Goal: Task Accomplishment & Management: Complete application form

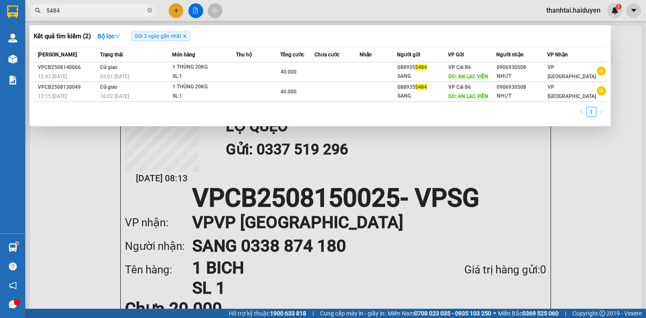
type input "5484"
click at [187, 37] on icon "close" at bounding box center [184, 36] width 4 height 4
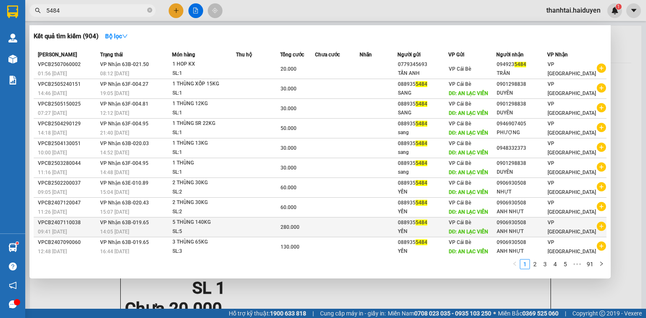
scroll to position [3, 0]
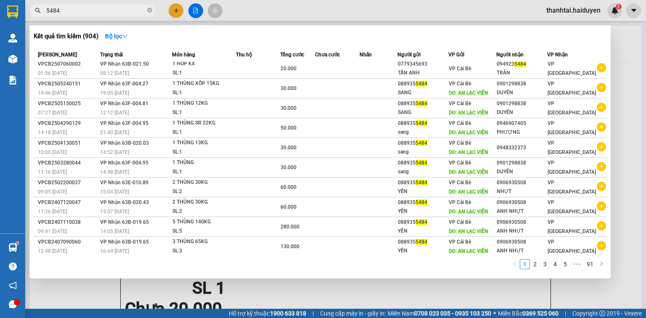
click at [600, 262] on icon "right" at bounding box center [601, 263] width 5 height 5
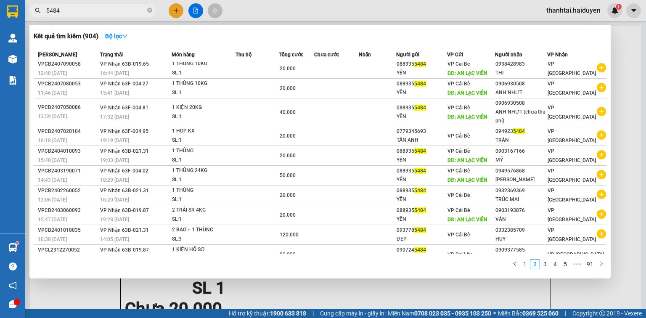
click at [601, 265] on icon "right" at bounding box center [601, 263] width 3 height 4
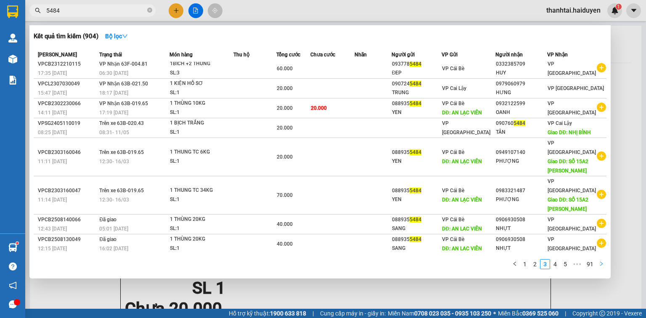
click at [601, 265] on icon "right" at bounding box center [601, 263] width 3 height 4
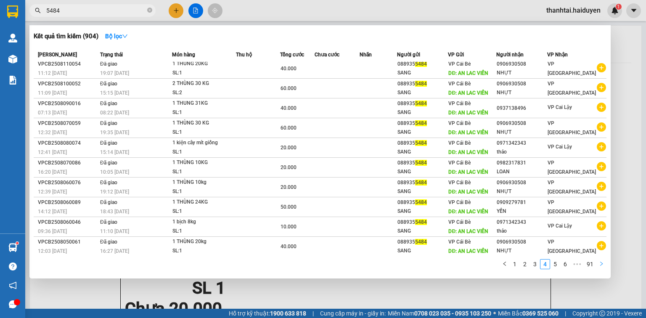
click at [601, 265] on icon "right" at bounding box center [601, 263] width 3 height 4
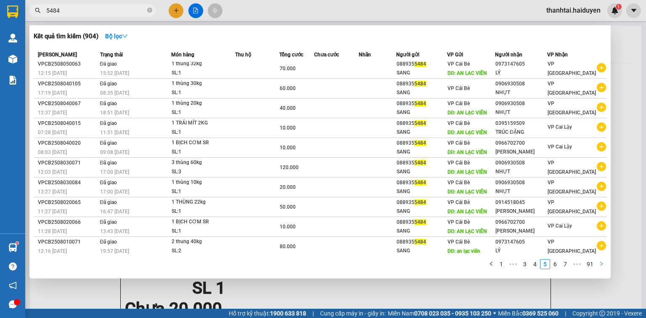
click at [601, 265] on icon "right" at bounding box center [601, 263] width 3 height 4
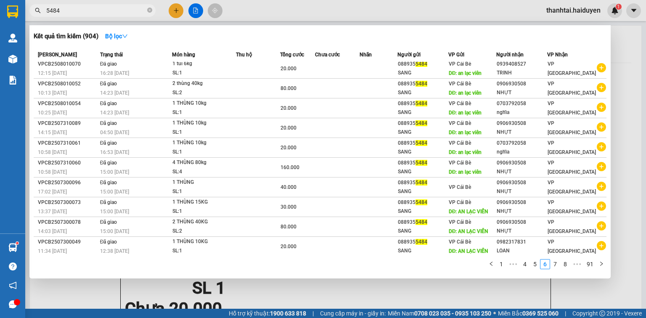
click at [180, 12] on div at bounding box center [323, 159] width 646 height 318
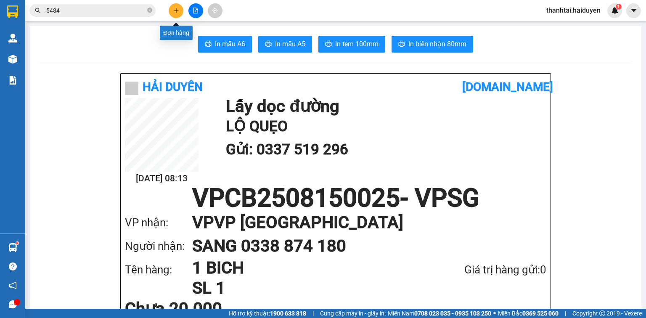
click at [177, 12] on icon "plus" at bounding box center [176, 11] width 6 height 6
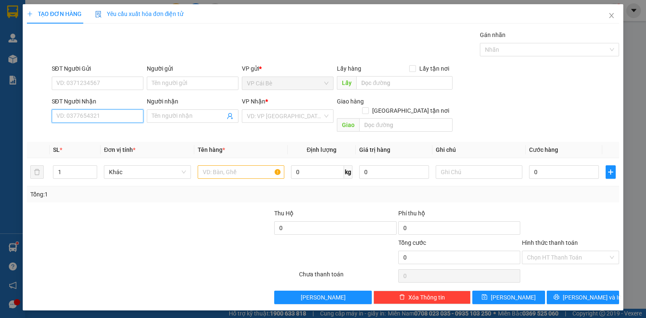
click at [120, 116] on input "SĐT Người Nhận" at bounding box center [98, 115] width 92 height 13
drag, startPoint x: 120, startPoint y: 116, endPoint x: 87, endPoint y: 122, distance: 34.1
click at [119, 116] on input "SĐT Người Nhận" at bounding box center [98, 115] width 92 height 13
type input "0908088195"
click at [177, 108] on div "Người nhận" at bounding box center [193, 103] width 92 height 13
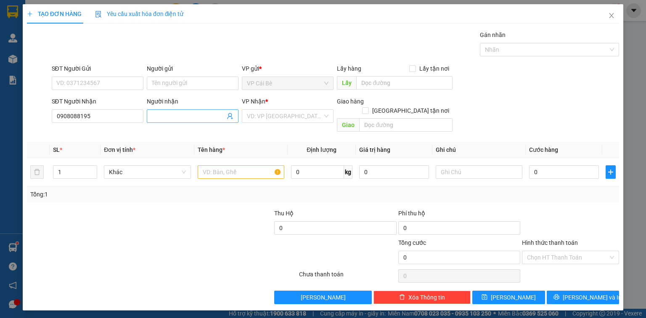
click at [177, 113] on input "Người nhận" at bounding box center [188, 115] width 73 height 9
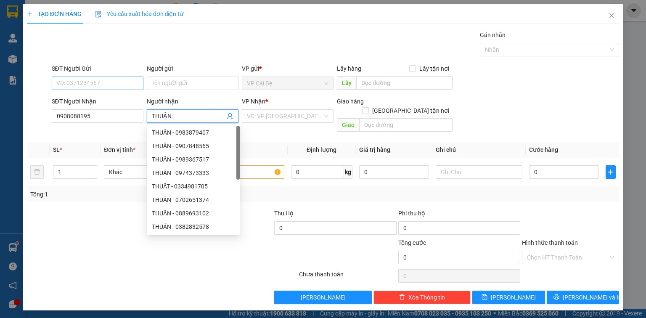
type input "THUẬN"
click at [120, 82] on input "SĐT Người Gửi" at bounding box center [98, 82] width 92 height 13
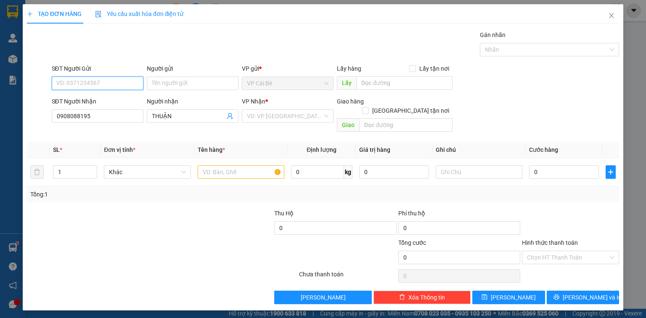
click at [99, 82] on input "SĐT Người Gửi" at bounding box center [98, 82] width 92 height 13
type input "0938251"
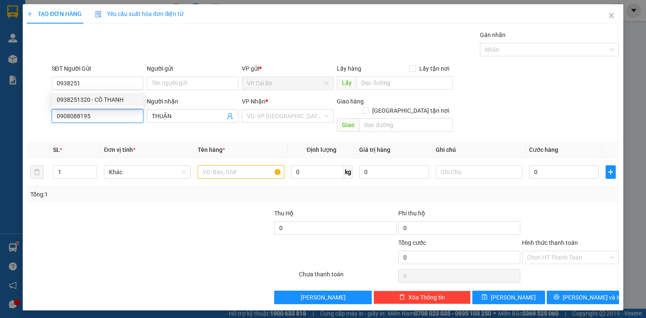
click at [76, 115] on input "0908088195" at bounding box center [98, 115] width 92 height 13
type input "0908008195"
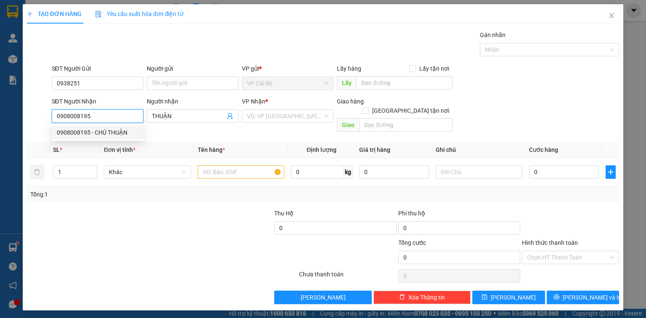
click at [88, 130] on div "0908008195 - CHÚ THUẬN" at bounding box center [98, 132] width 82 height 9
type input "CHÚ THUẬN"
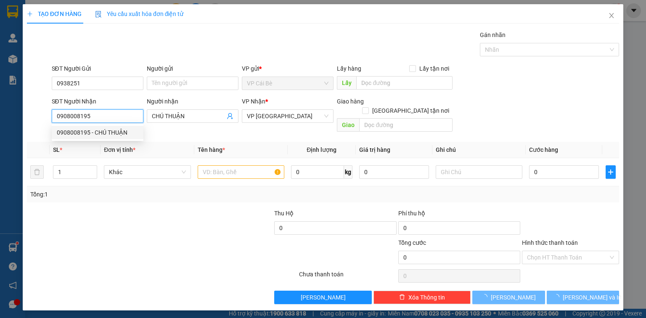
type input "20.000"
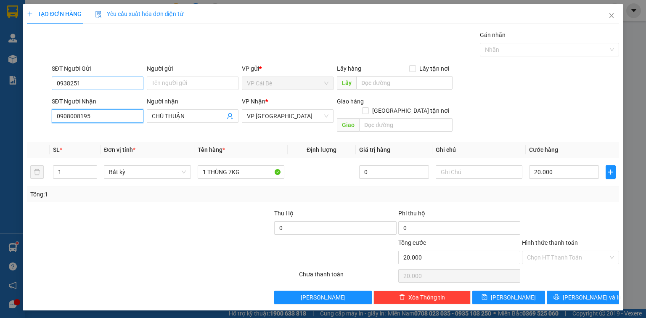
type input "0908008195"
click at [96, 84] on input "0938251" at bounding box center [98, 82] width 92 height 13
click at [103, 98] on div "0938251320 - CÔ THANH" at bounding box center [98, 99] width 82 height 9
type input "0938251320"
type input "CÔ THANH"
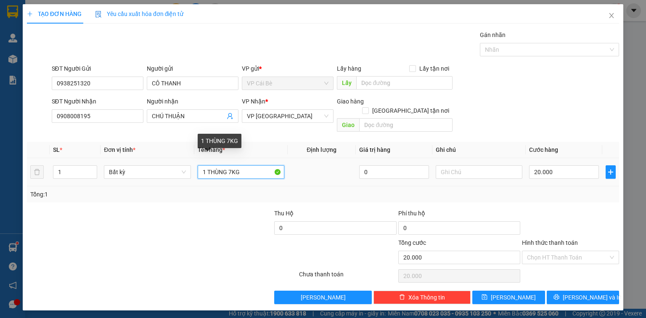
drag, startPoint x: 231, startPoint y: 163, endPoint x: 228, endPoint y: 168, distance: 5.7
click at [228, 168] on input "1 THÙNG 7KG" at bounding box center [241, 171] width 87 height 13
type input "1 THÙNG 3.5KG"
click at [442, 164] on div at bounding box center [478, 172] width 87 height 17
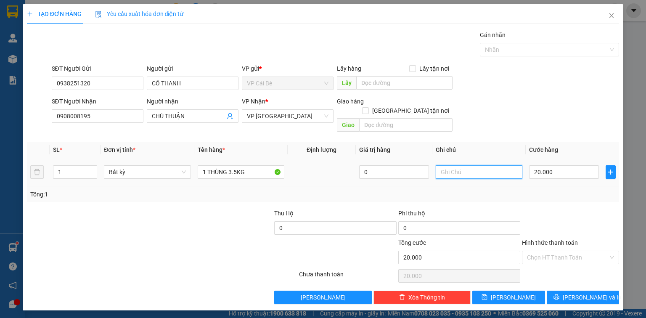
click at [444, 165] on input "text" at bounding box center [478, 171] width 87 height 13
type input "12.30"
click at [591, 251] on input "Hình thức thanh toán" at bounding box center [567, 257] width 81 height 13
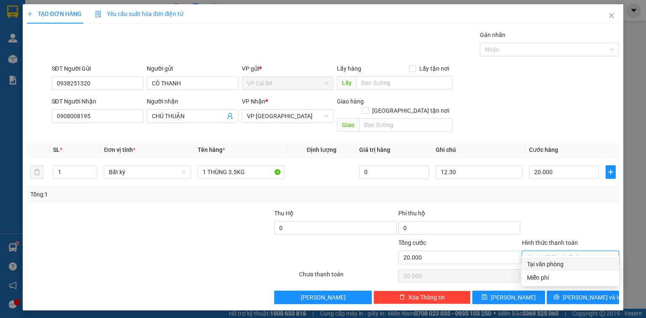
click at [585, 266] on div "Tại văn phòng" at bounding box center [570, 263] width 87 height 9
type input "0"
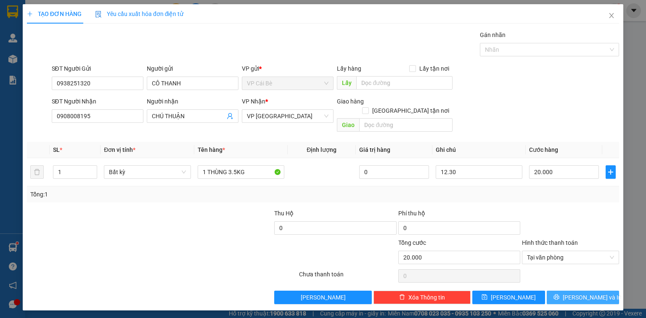
click at [593, 293] on span "[PERSON_NAME] và In" at bounding box center [591, 297] width 59 height 9
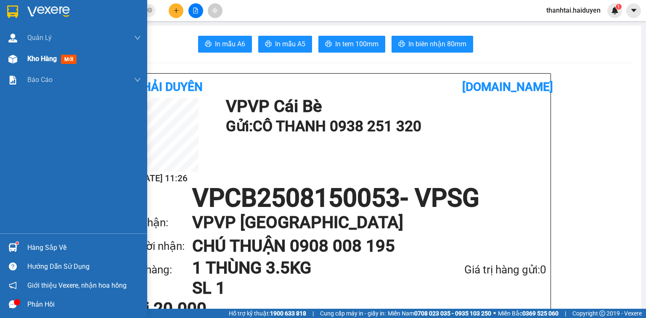
click at [50, 63] on div "Kho hàng mới" at bounding box center [53, 58] width 53 height 11
